Goal: Task Accomplishment & Management: Manage account settings

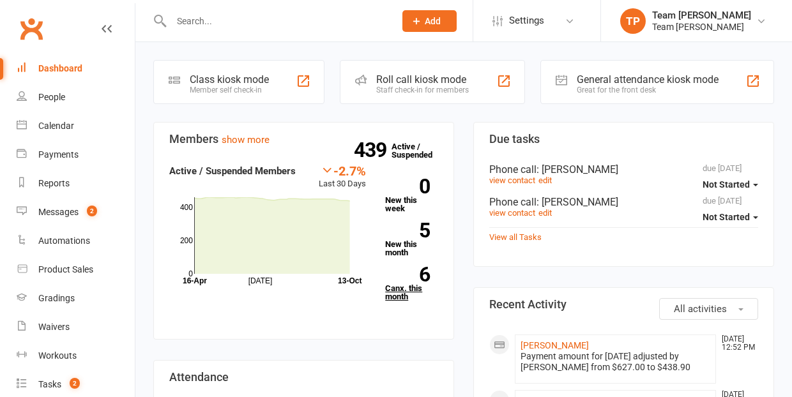
click at [397, 290] on link "6 Canx. this month" at bounding box center [411, 284] width 53 height 34
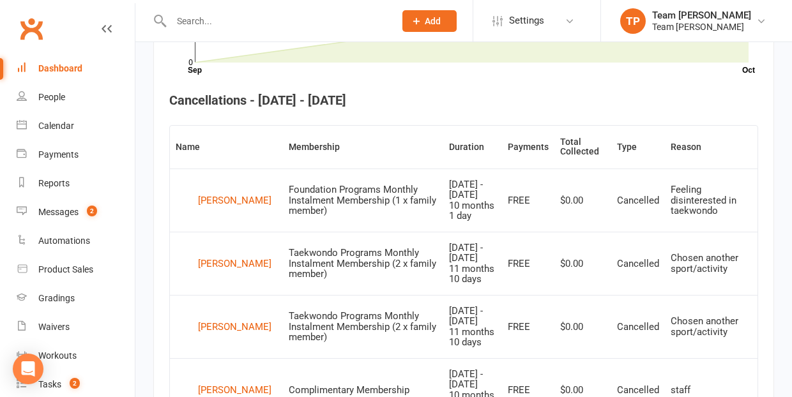
scroll to position [706, 0]
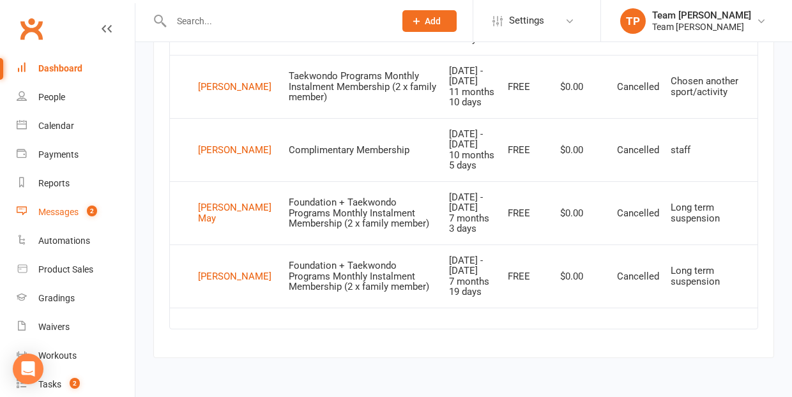
click at [59, 214] on div "Messages" at bounding box center [58, 212] width 40 height 10
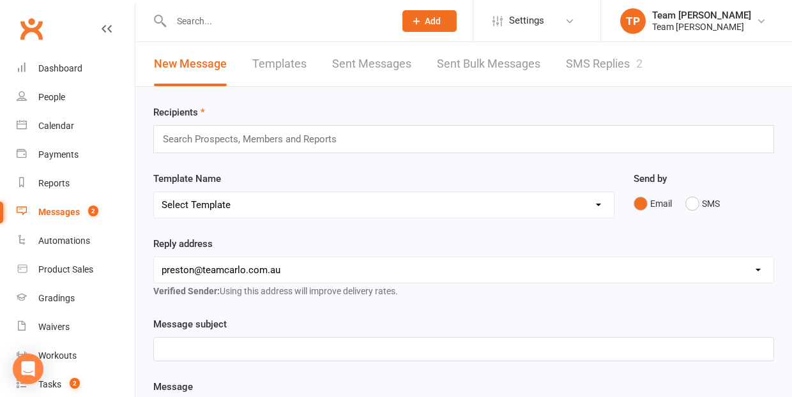
click at [591, 70] on link "SMS Replies 2" at bounding box center [604, 64] width 77 height 44
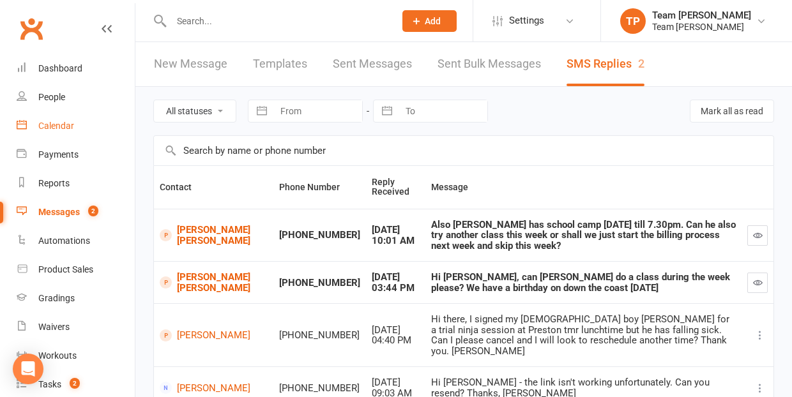
click at [60, 126] on div "Calendar" at bounding box center [56, 126] width 36 height 10
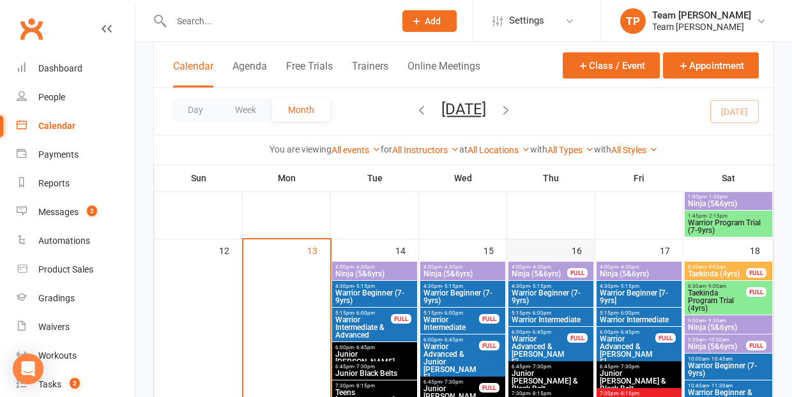
scroll to position [590, 0]
click at [364, 271] on span "Ninja (5&6yrs)" at bounding box center [375, 274] width 80 height 8
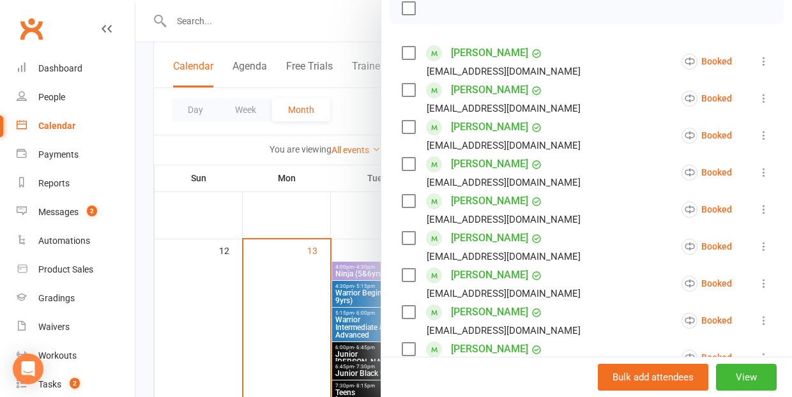
scroll to position [194, 0]
click at [201, 318] on div at bounding box center [463, 198] width 657 height 397
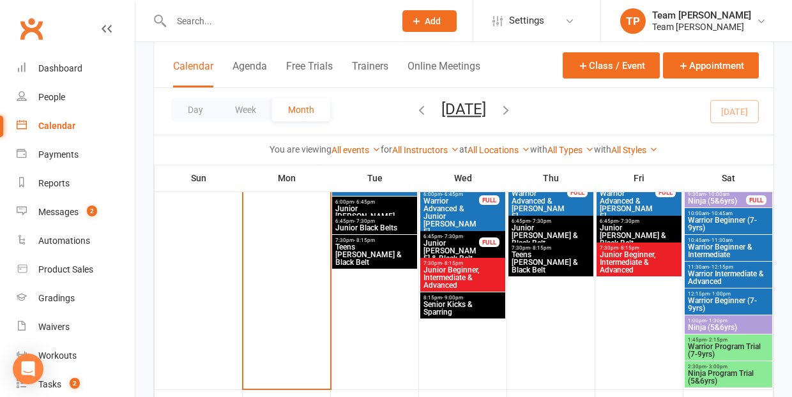
scroll to position [737, 0]
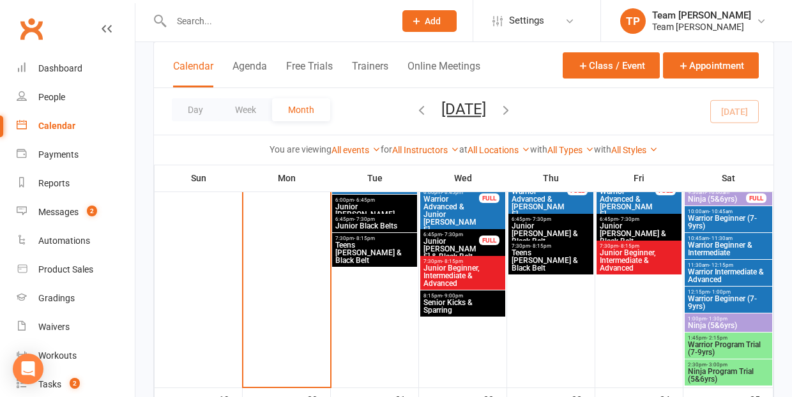
click at [457, 272] on span "Junior Beginner, Intermediate & Advanced" at bounding box center [463, 276] width 80 height 23
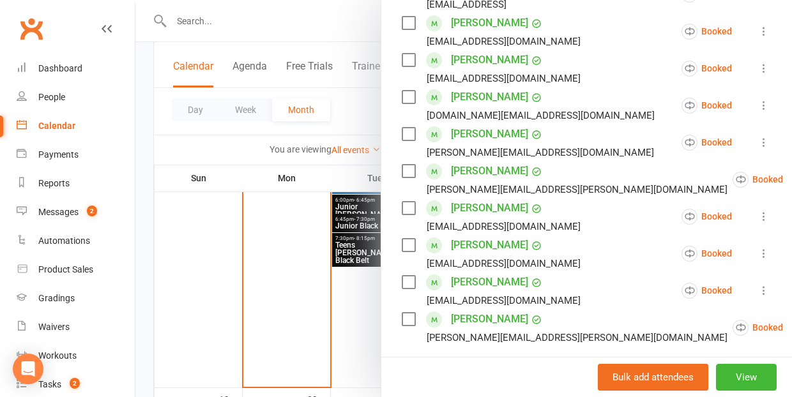
scroll to position [482, 0]
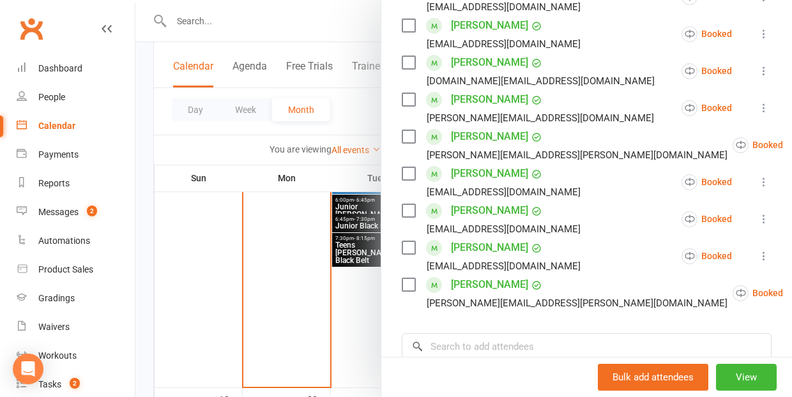
click at [208, 287] on div at bounding box center [463, 198] width 657 height 397
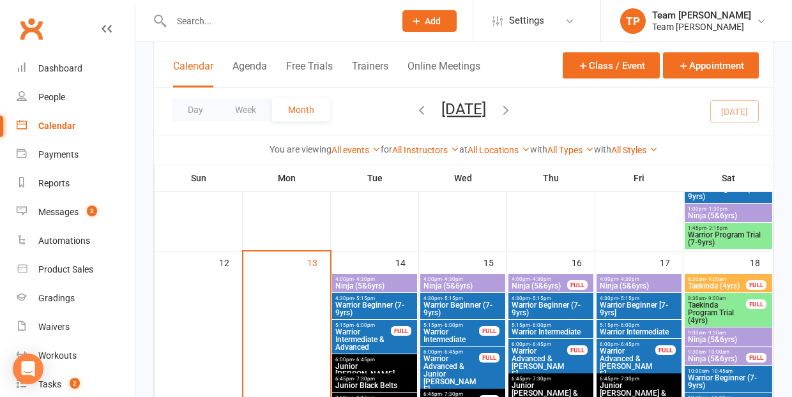
scroll to position [578, 0]
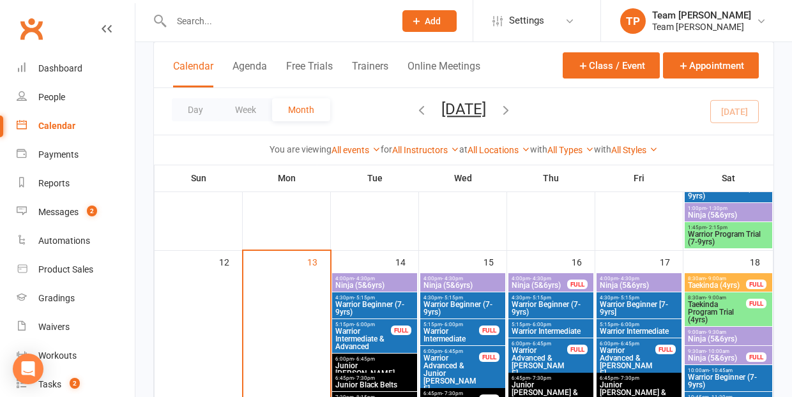
click at [467, 307] on span "Warrior Beginner (7-9yrs)" at bounding box center [463, 308] width 80 height 15
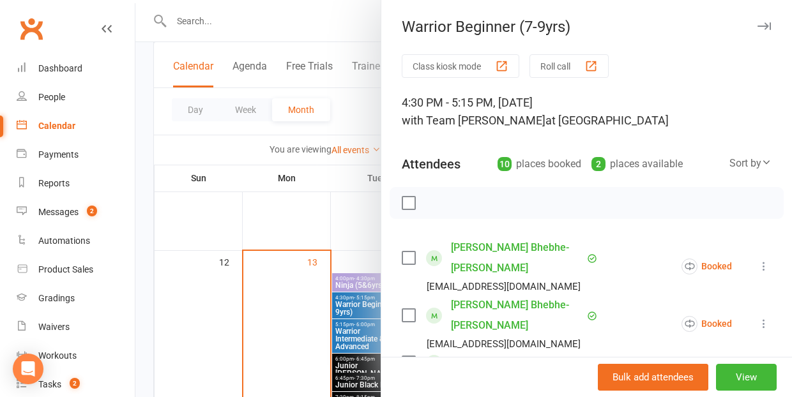
click at [180, 305] on div at bounding box center [463, 198] width 657 height 397
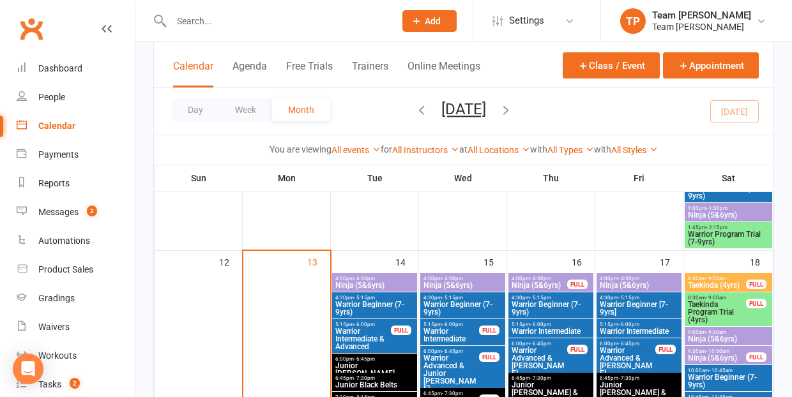
click at [552, 304] on span "Warrior Beginner (7-9yrs)" at bounding box center [551, 308] width 80 height 15
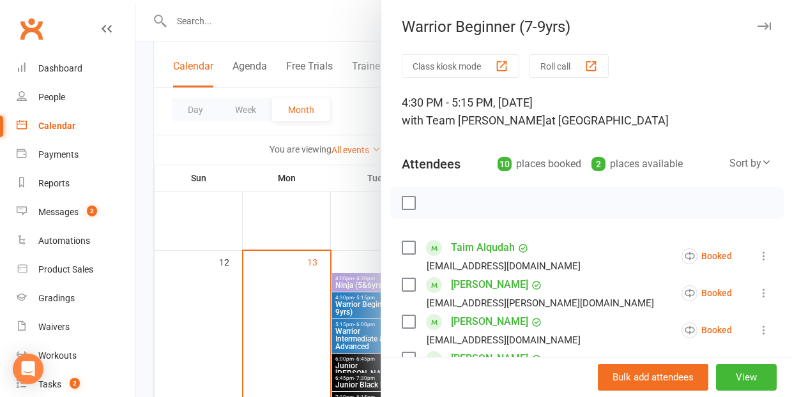
click at [194, 304] on div at bounding box center [463, 198] width 657 height 397
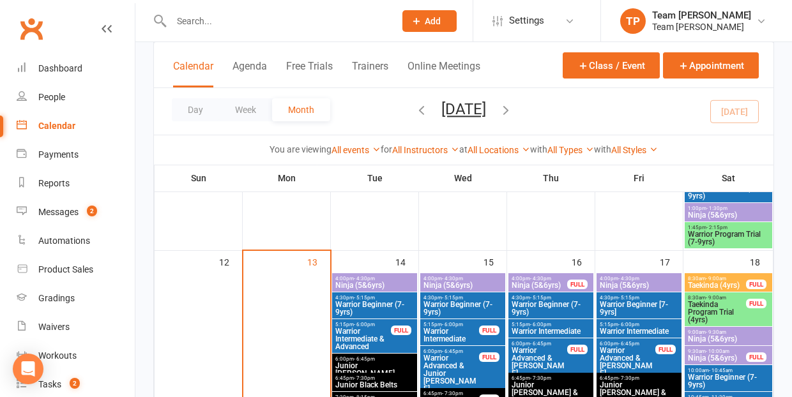
click at [631, 305] on span "Warrior Beginner [7-9yrs]" at bounding box center [639, 308] width 80 height 15
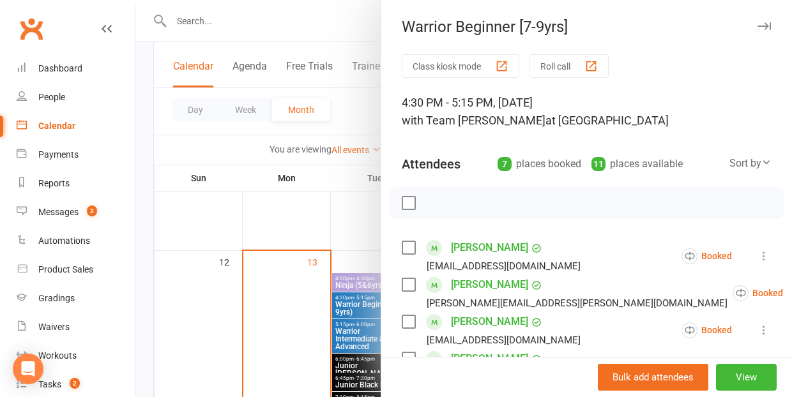
click at [210, 317] on div at bounding box center [463, 198] width 657 height 397
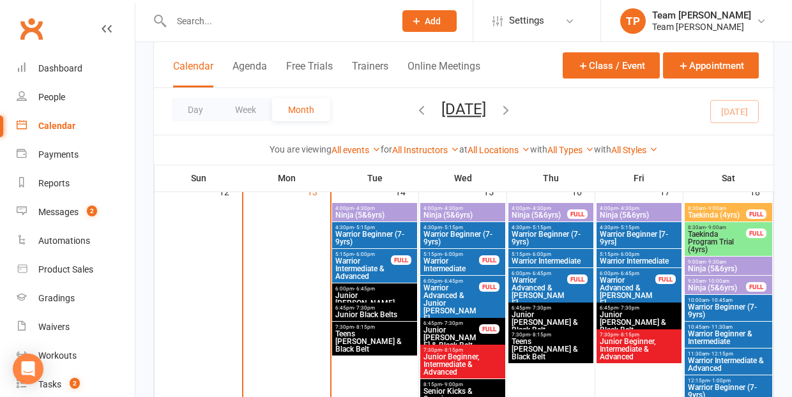
scroll to position [647, 0]
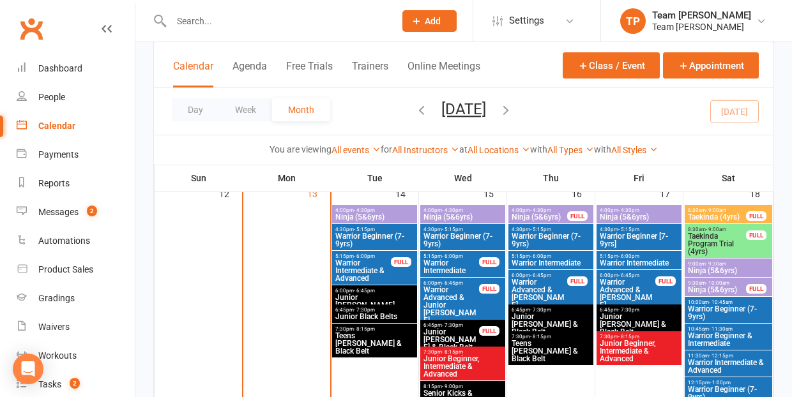
click at [377, 336] on span "Teens [PERSON_NAME] & Black Belt" at bounding box center [375, 343] width 80 height 23
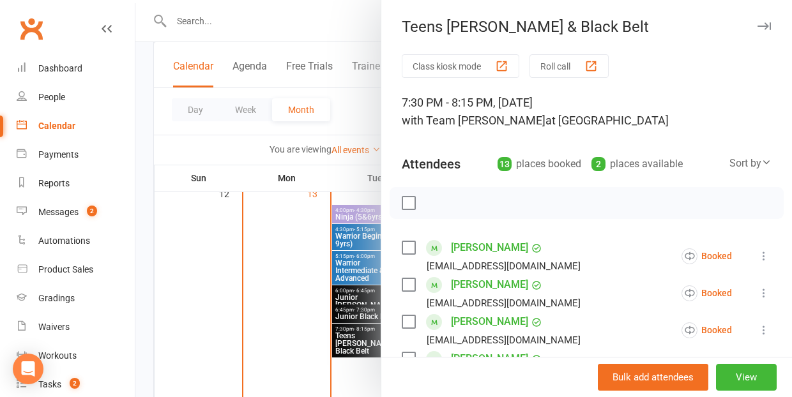
click at [762, 291] on icon at bounding box center [764, 293] width 13 height 13
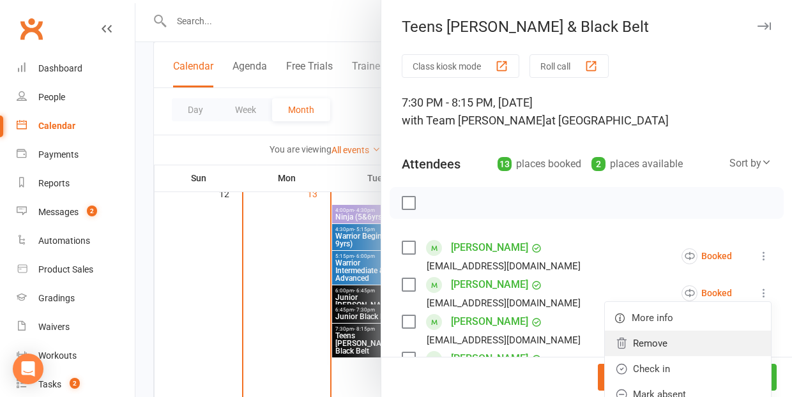
scroll to position [9, 0]
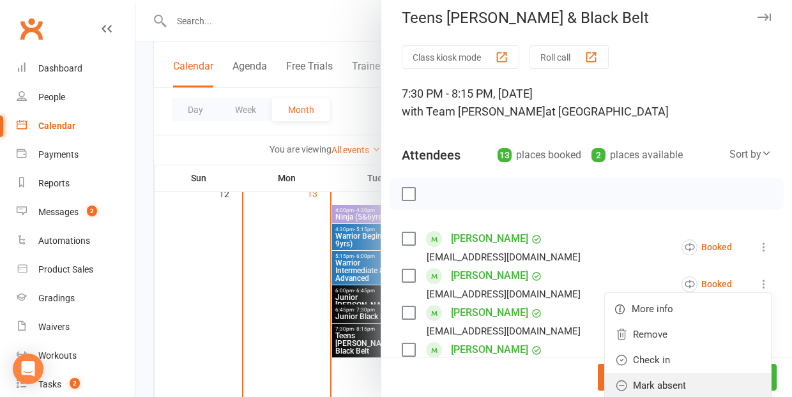
click at [695, 387] on link "Mark absent" at bounding box center [688, 386] width 166 height 26
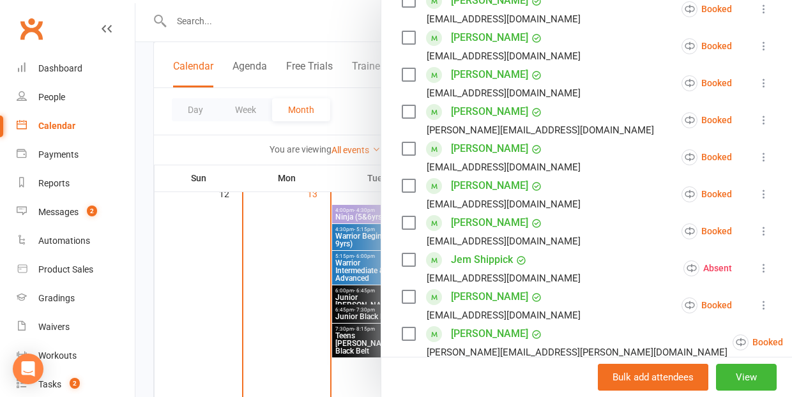
scroll to position [367, 0]
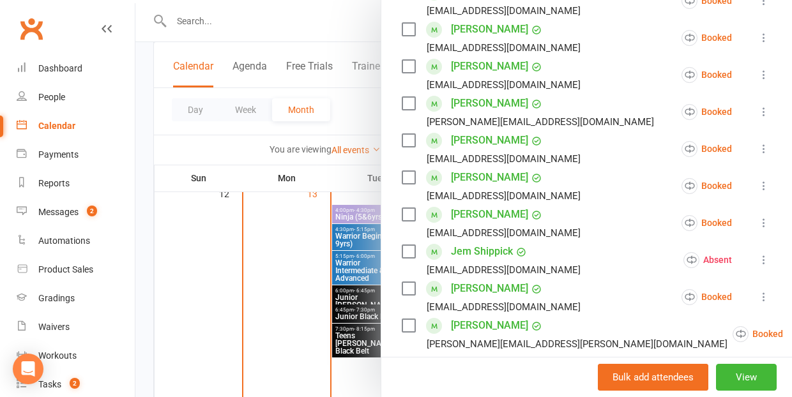
click at [192, 290] on div at bounding box center [463, 198] width 657 height 397
